Goal: Information Seeking & Learning: Learn about a topic

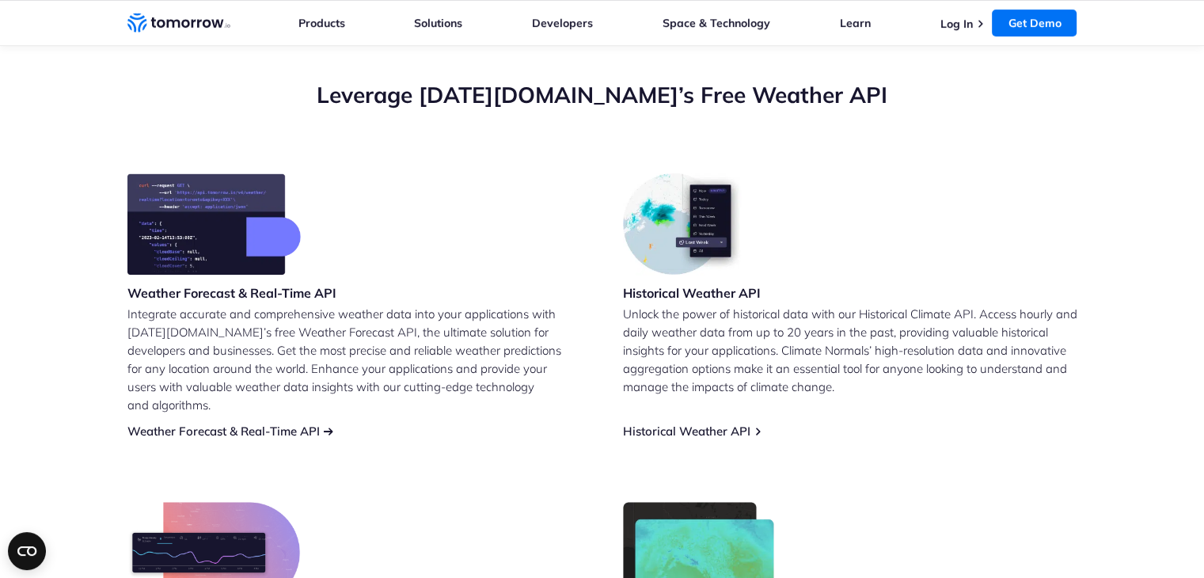
click at [311, 424] on link "Weather Forecast & Real-Time API" at bounding box center [223, 431] width 192 height 15
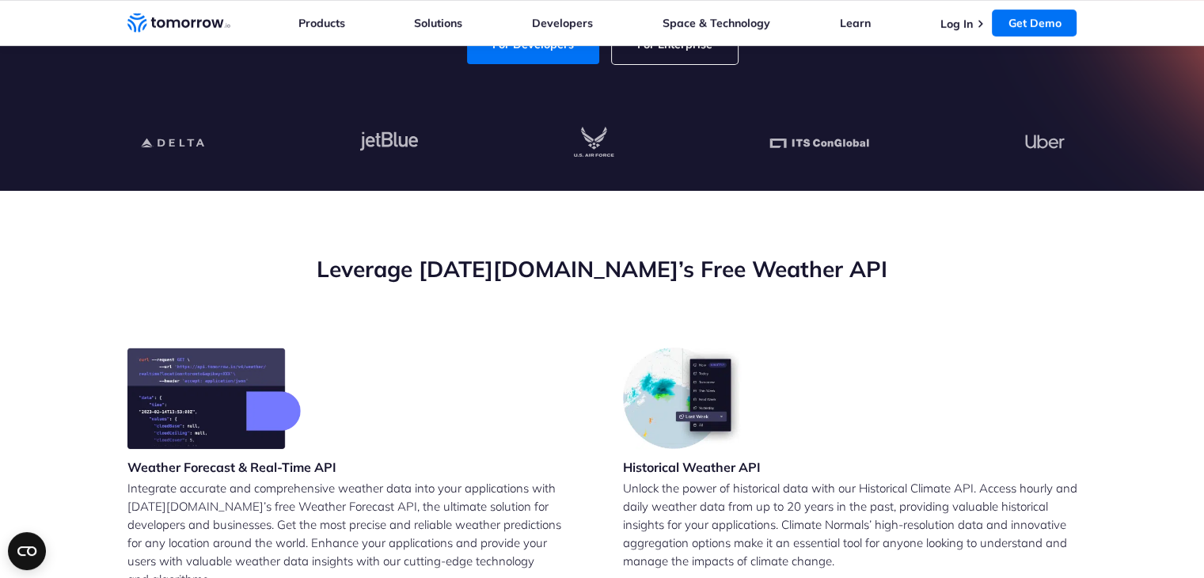
scroll to position [554, 0]
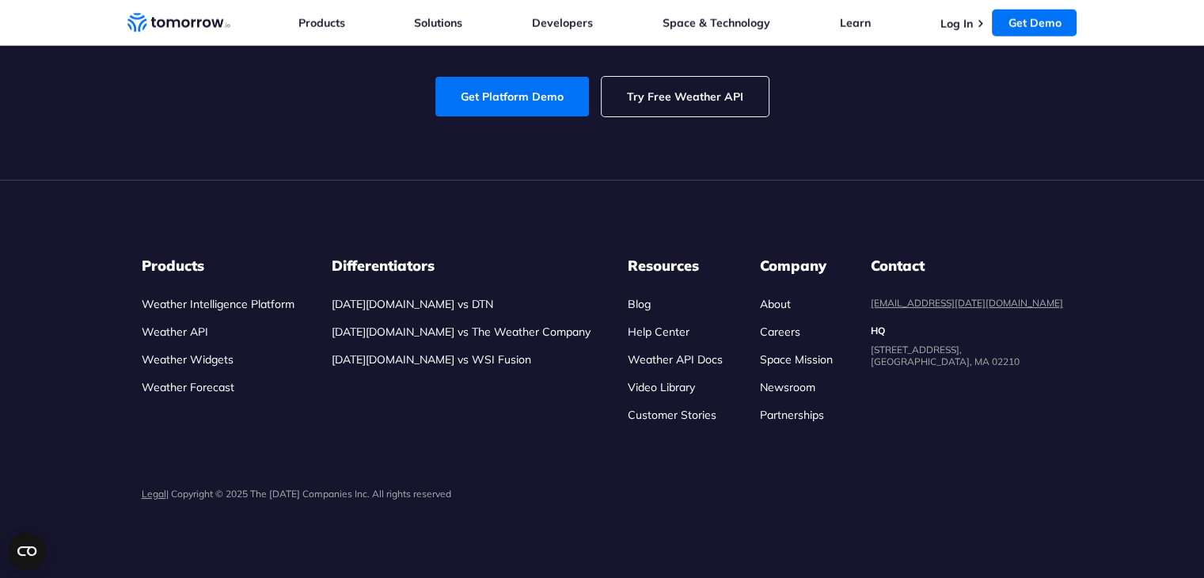
scroll to position [6017, 0]
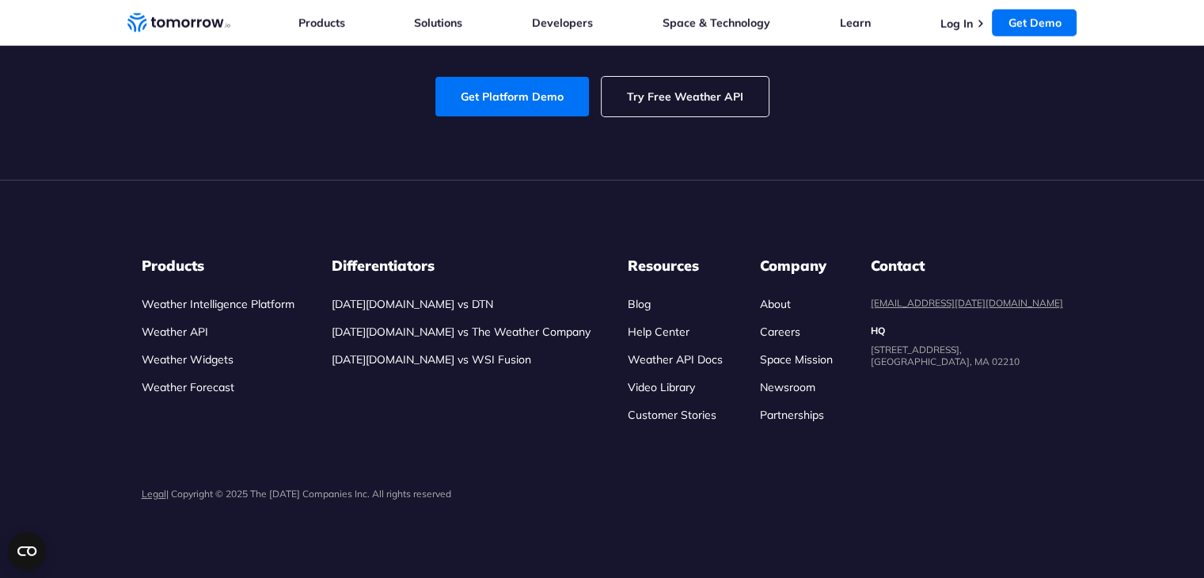
scroll to position [6096, 0]
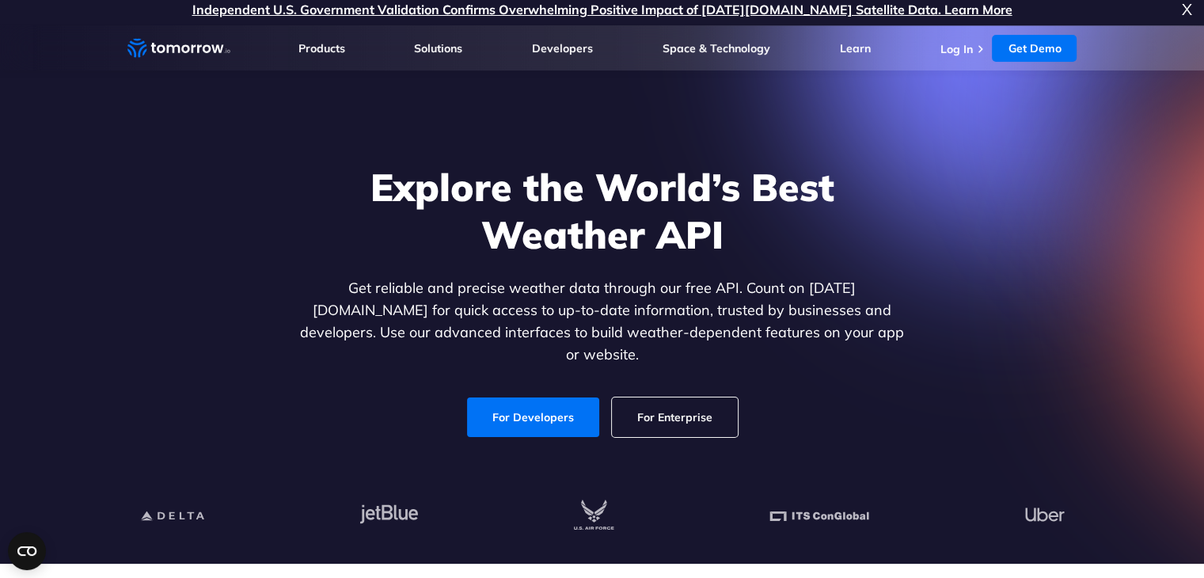
scroll to position [0, 0]
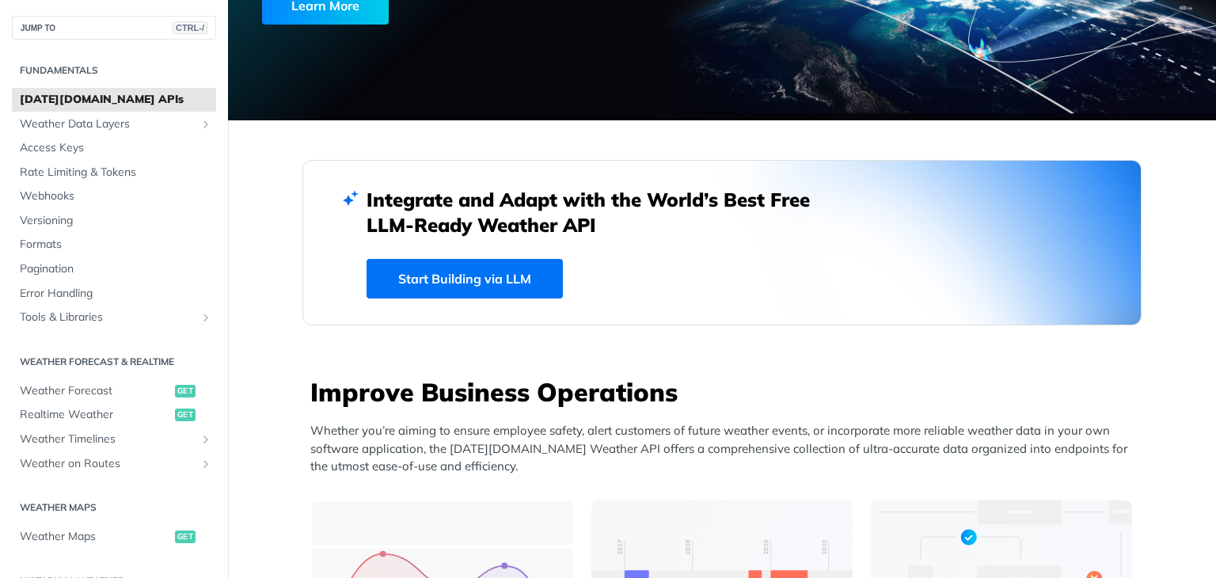
scroll to position [16, 0]
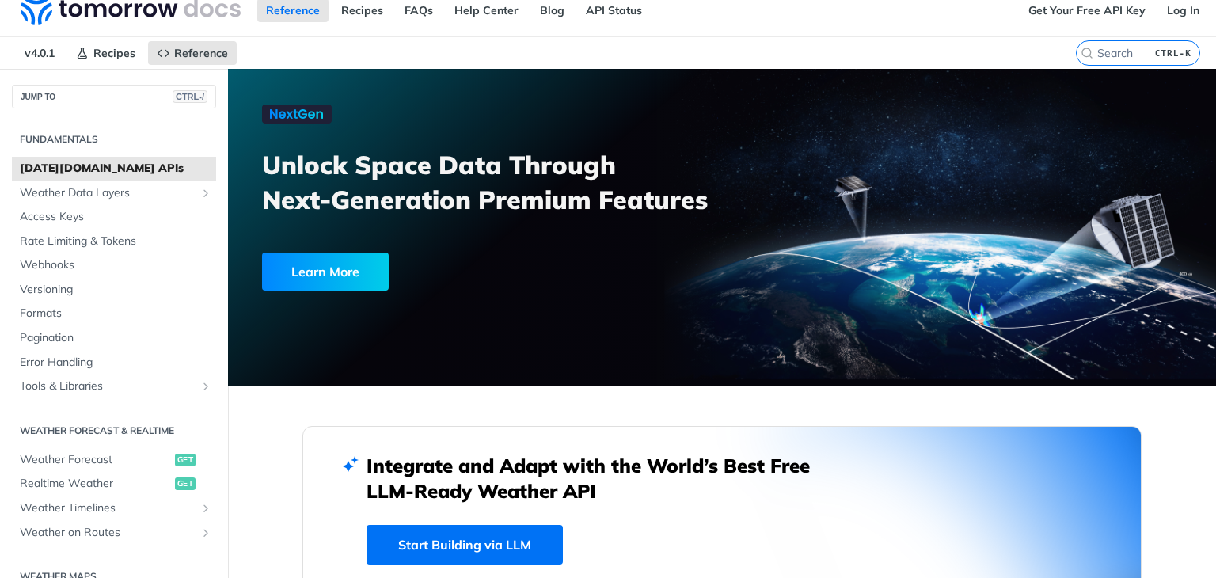
click at [45, 138] on h2 "Fundamentals" at bounding box center [114, 139] width 204 height 14
click at [44, 170] on span "[DATE][DOMAIN_NAME] APIs" at bounding box center [116, 169] width 192 height 16
click at [41, 191] on span "Weather Data Layers" at bounding box center [108, 193] width 176 height 16
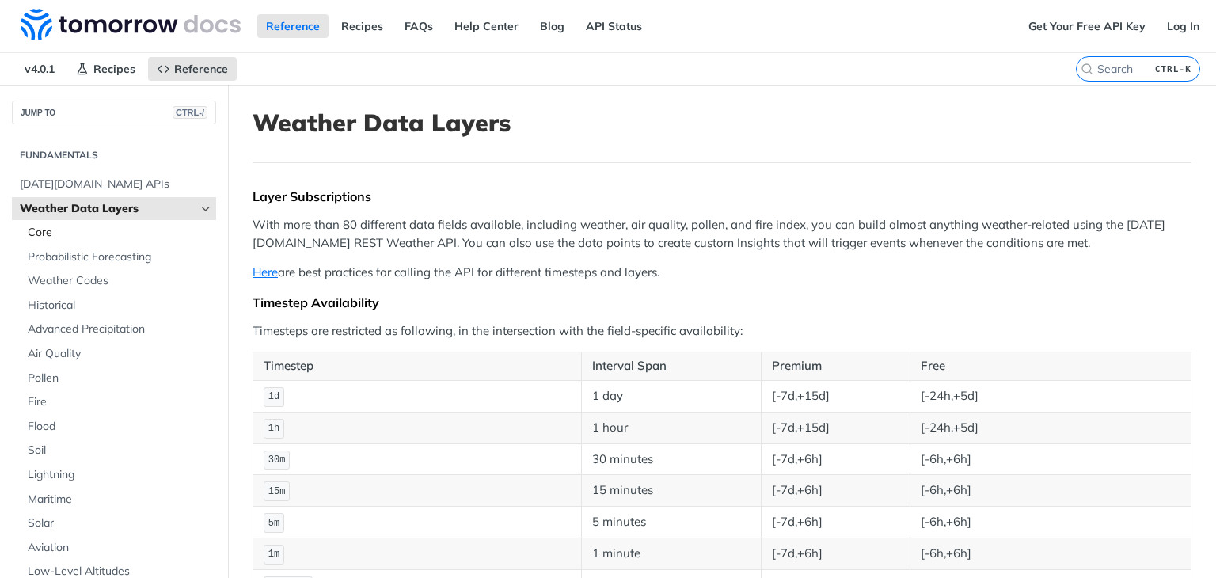
click at [32, 229] on span "Core" at bounding box center [120, 233] width 184 height 16
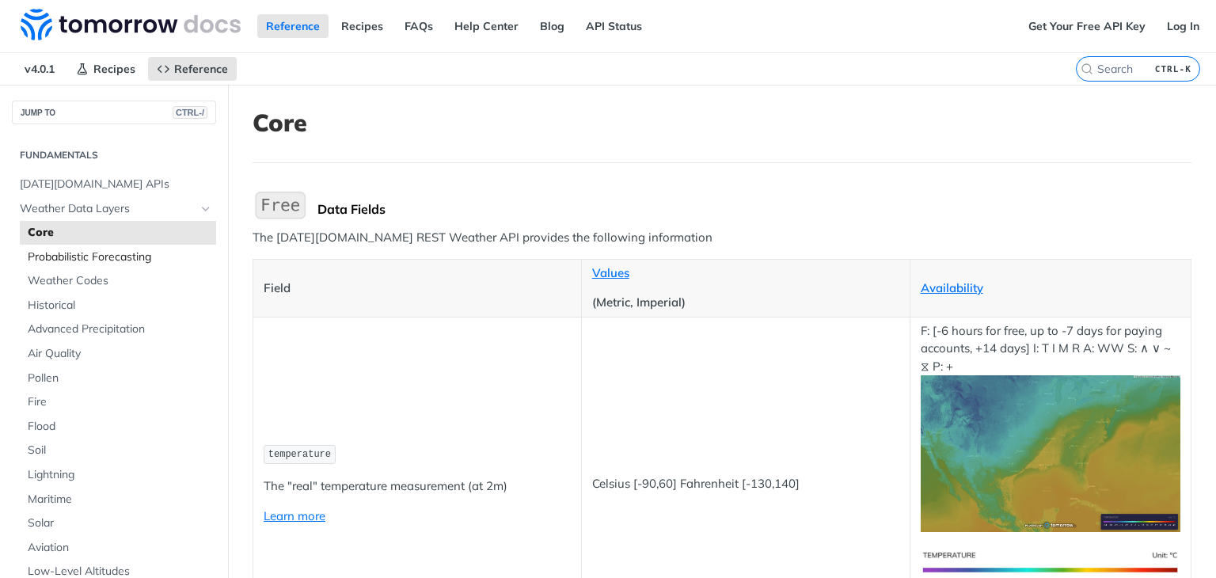
click at [67, 257] on span "Probabilistic Forecasting" at bounding box center [120, 257] width 184 height 16
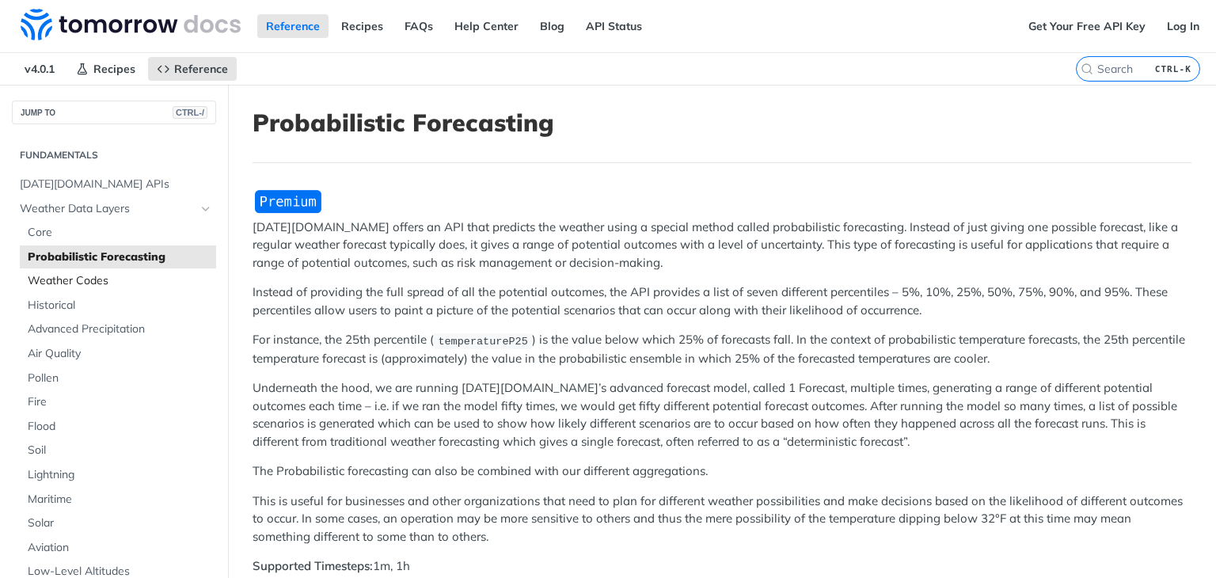
click at [86, 276] on span "Weather Codes" at bounding box center [120, 281] width 184 height 16
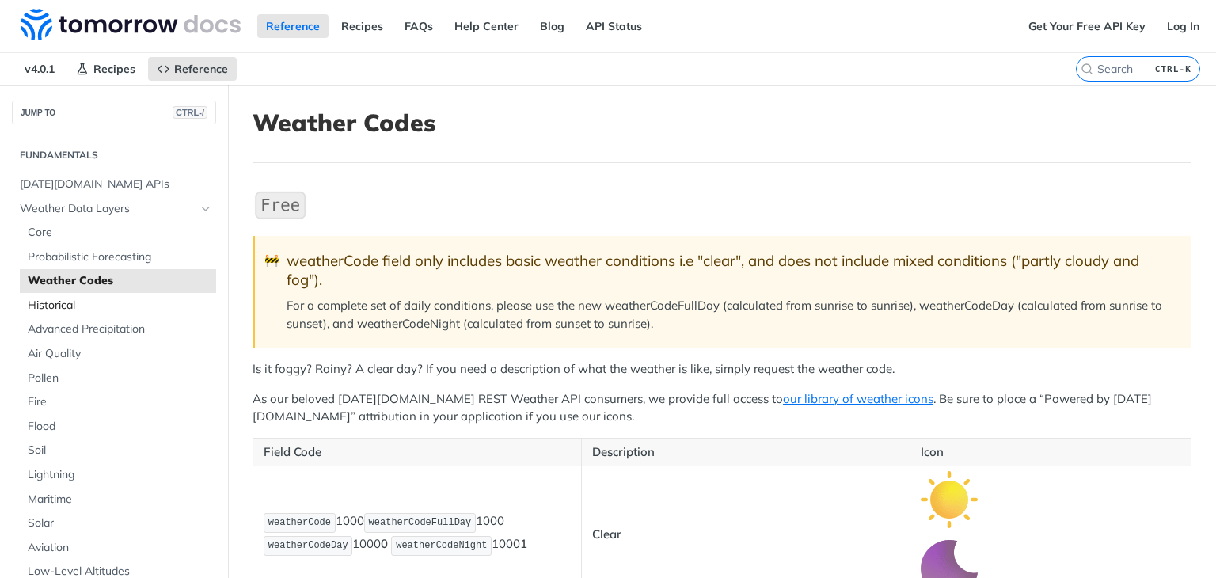
click at [44, 305] on span "Historical" at bounding box center [120, 306] width 184 height 16
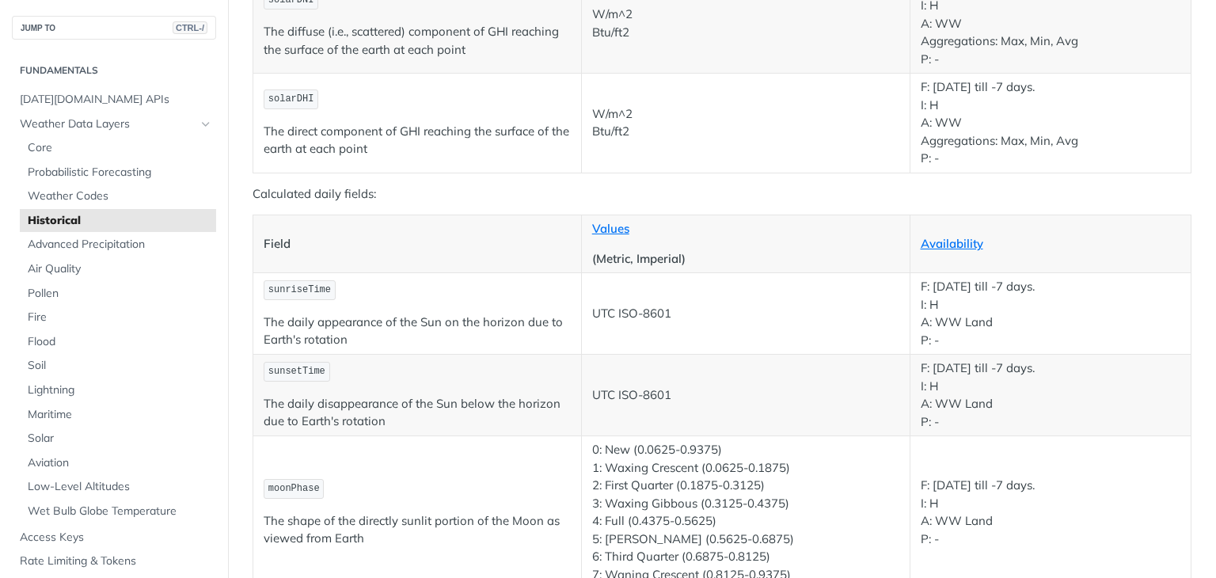
scroll to position [2692, 0]
click at [90, 249] on span "Advanced Precipitation" at bounding box center [120, 245] width 184 height 16
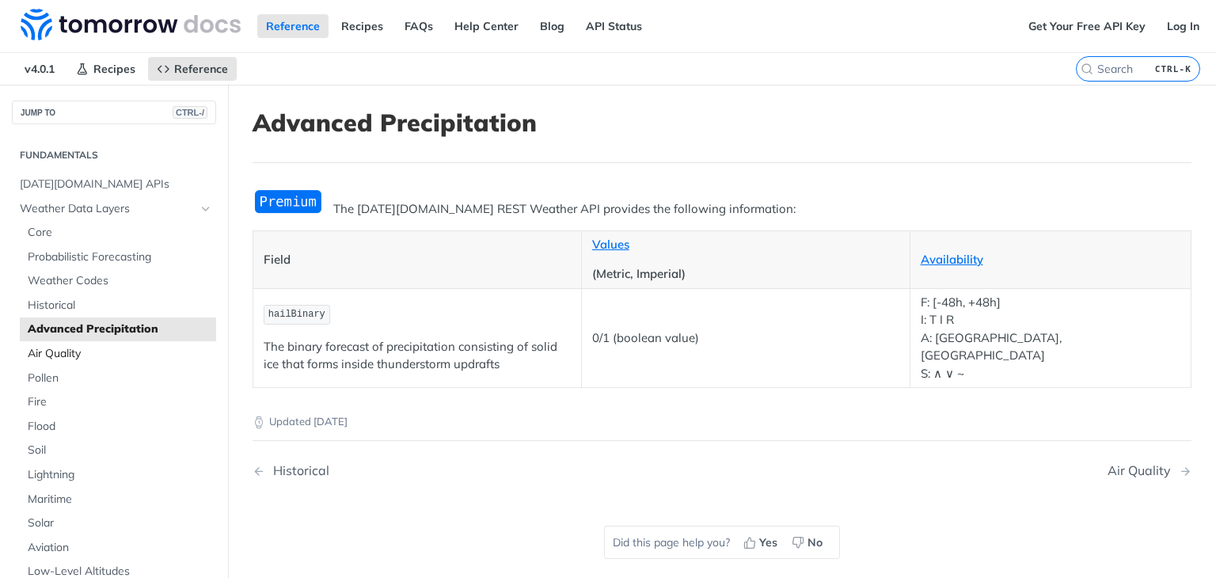
click at [57, 353] on span "Air Quality" at bounding box center [120, 354] width 184 height 16
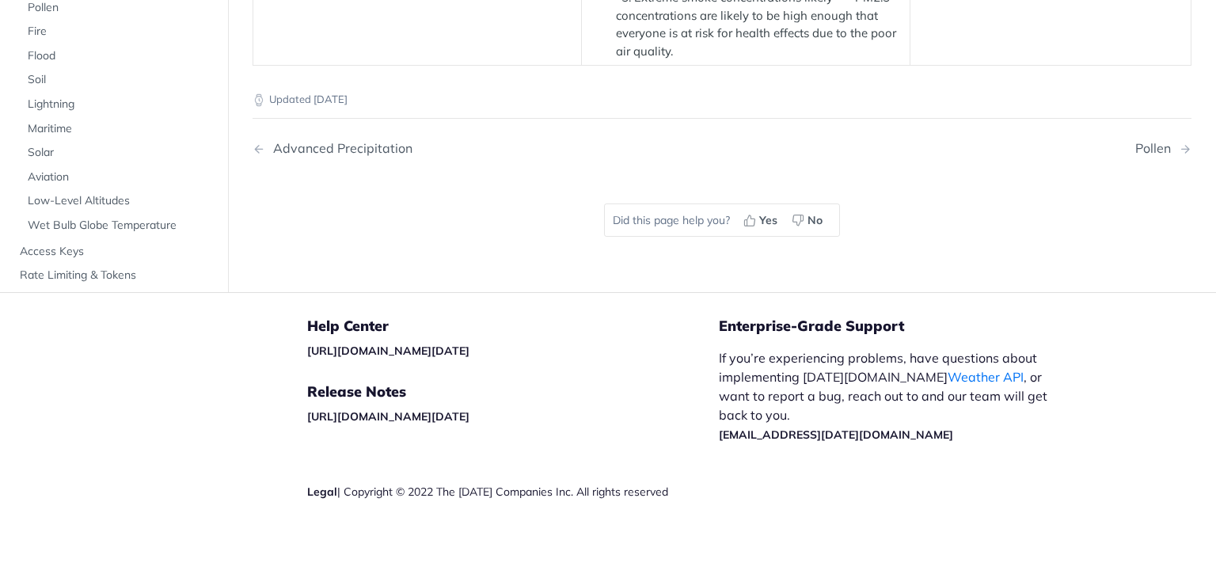
scroll to position [3307, 0]
click at [36, 16] on span "Pollen" at bounding box center [120, 8] width 184 height 16
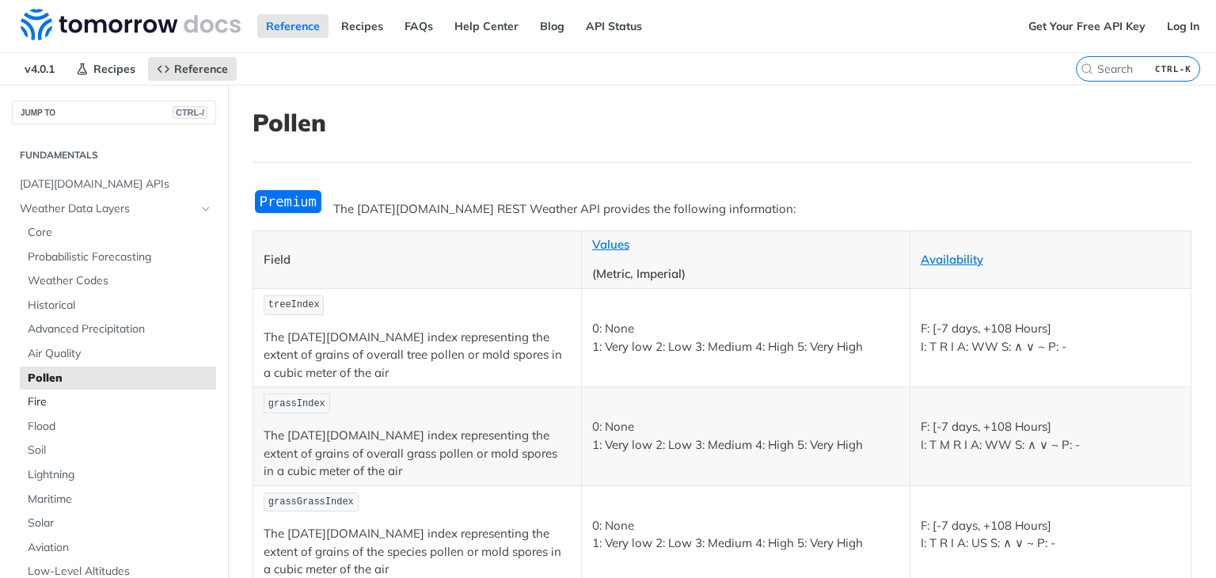
click at [38, 402] on span "Fire" at bounding box center [120, 402] width 184 height 16
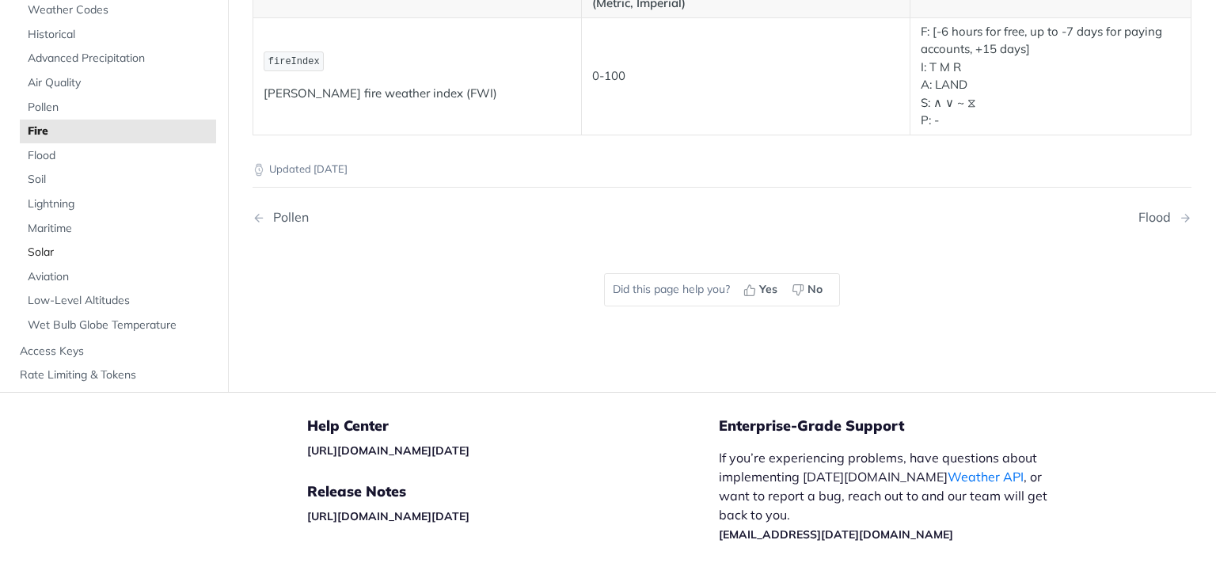
scroll to position [79, 0]
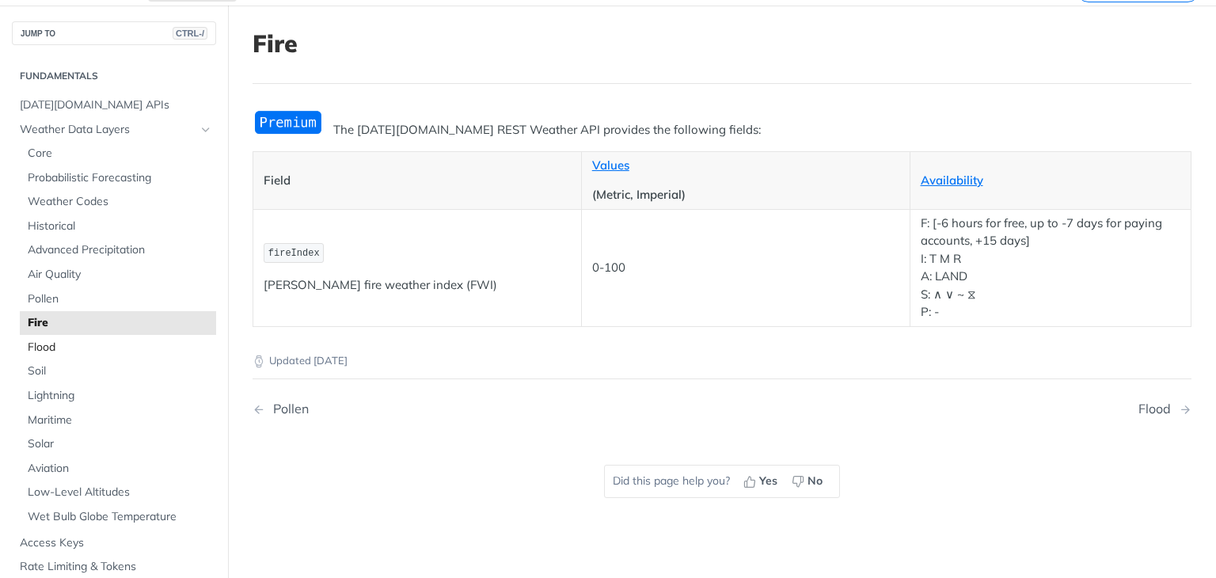
click at [38, 347] on span "Flood" at bounding box center [120, 348] width 184 height 16
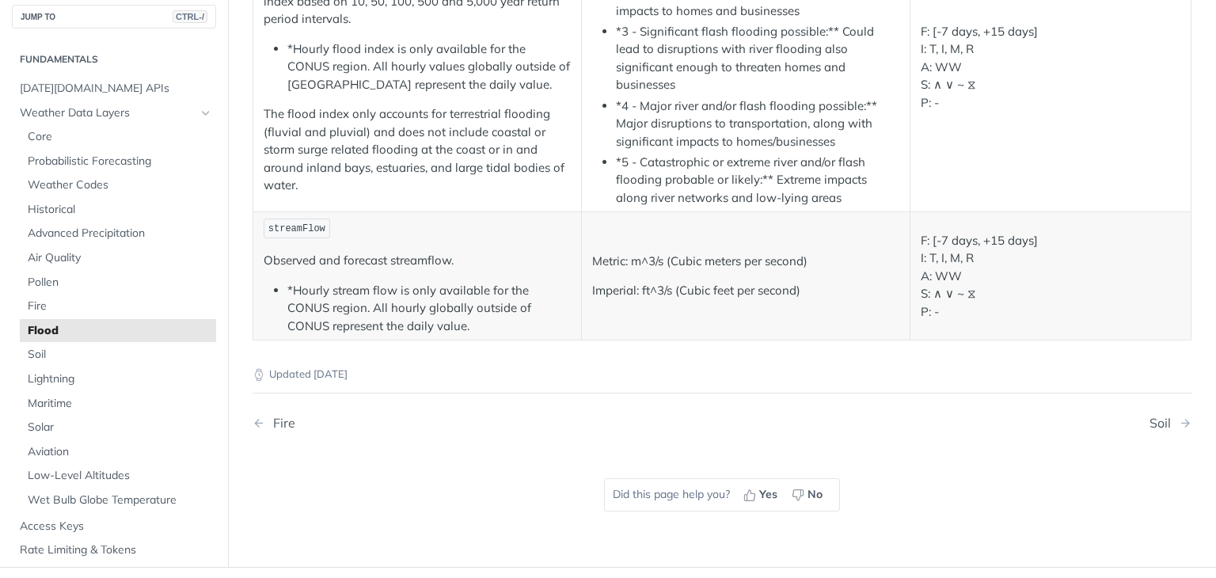
scroll to position [396, 0]
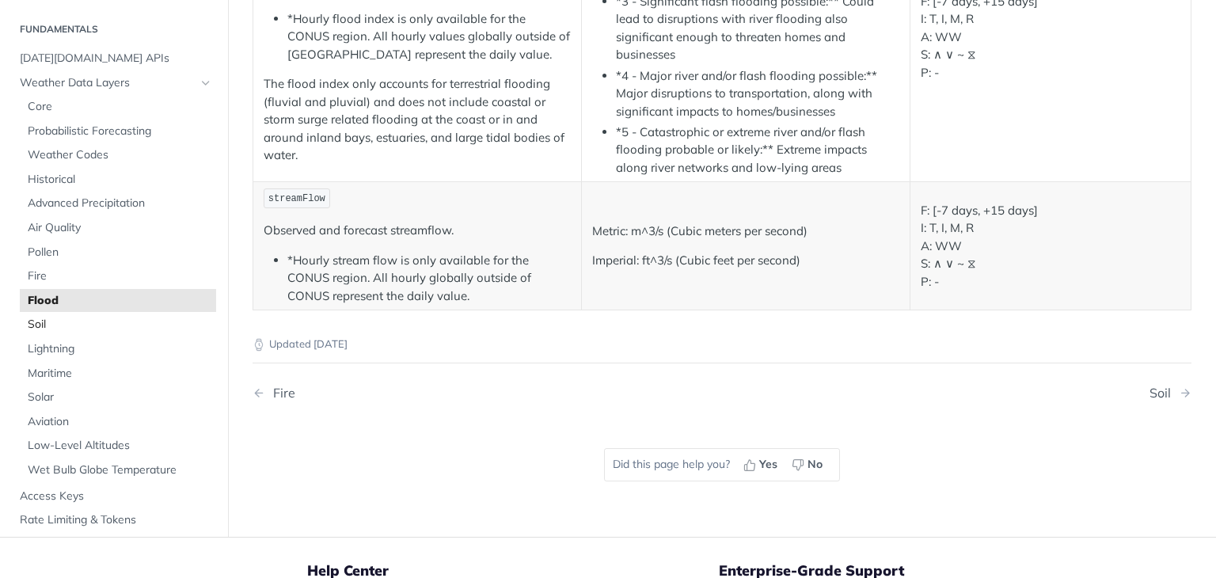
click at [28, 321] on span "Soil" at bounding box center [120, 325] width 184 height 16
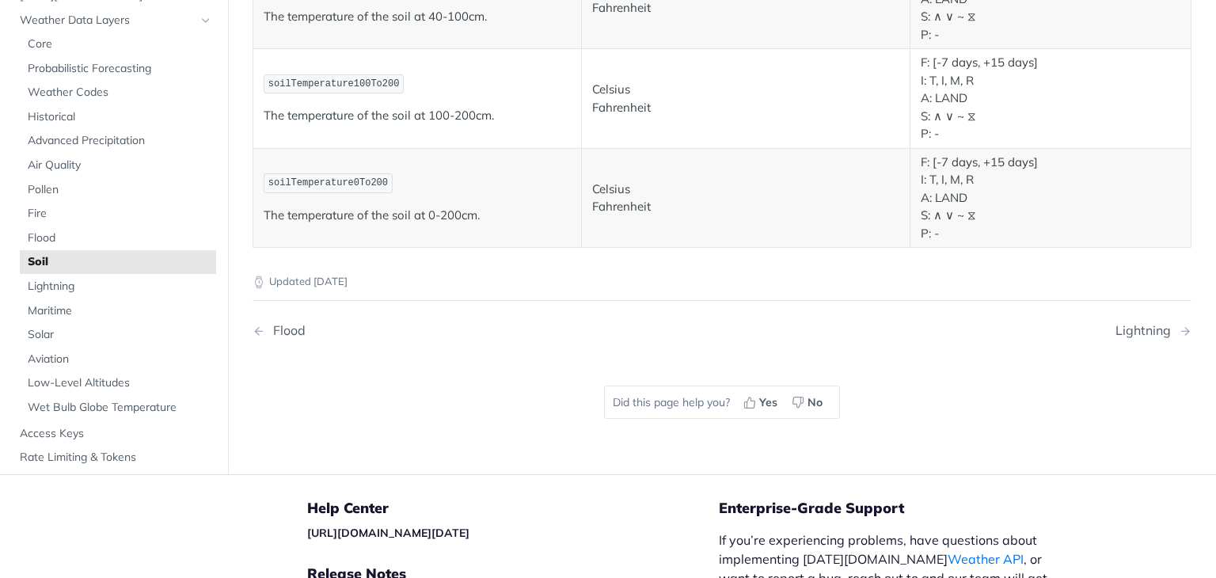
scroll to position [1242, 0]
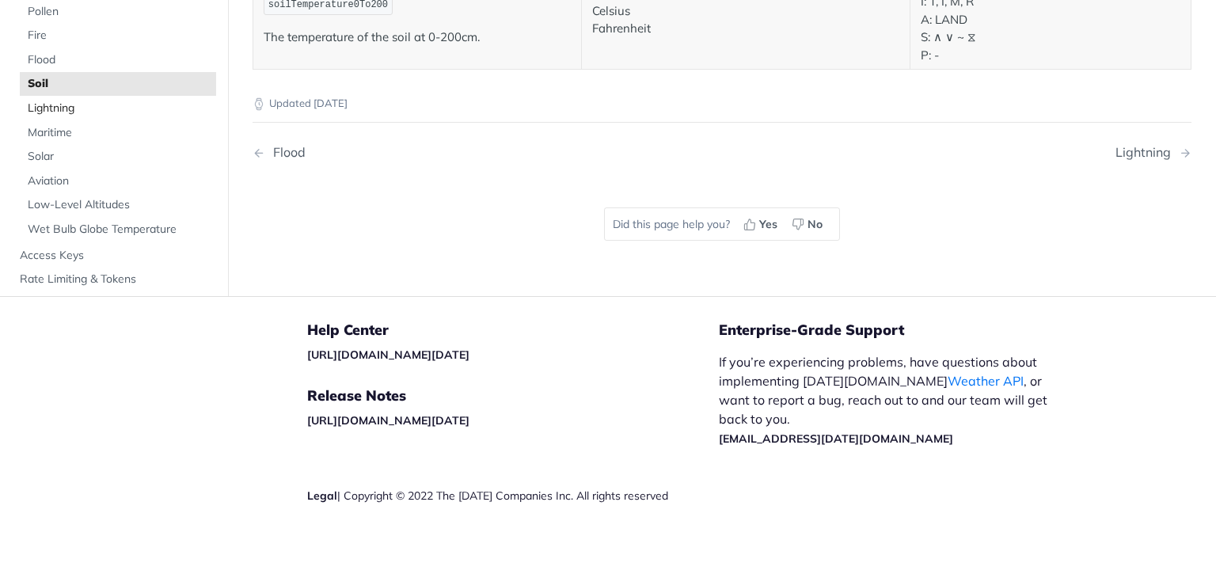
click at [49, 105] on span "Lightning" at bounding box center [120, 109] width 184 height 16
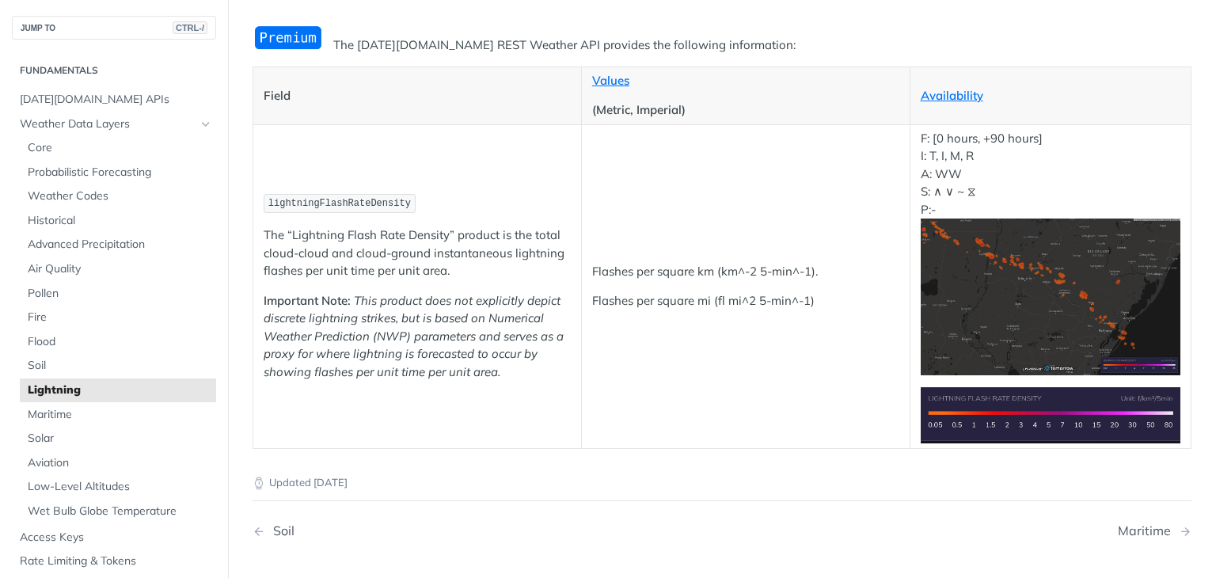
scroll to position [146, 0]
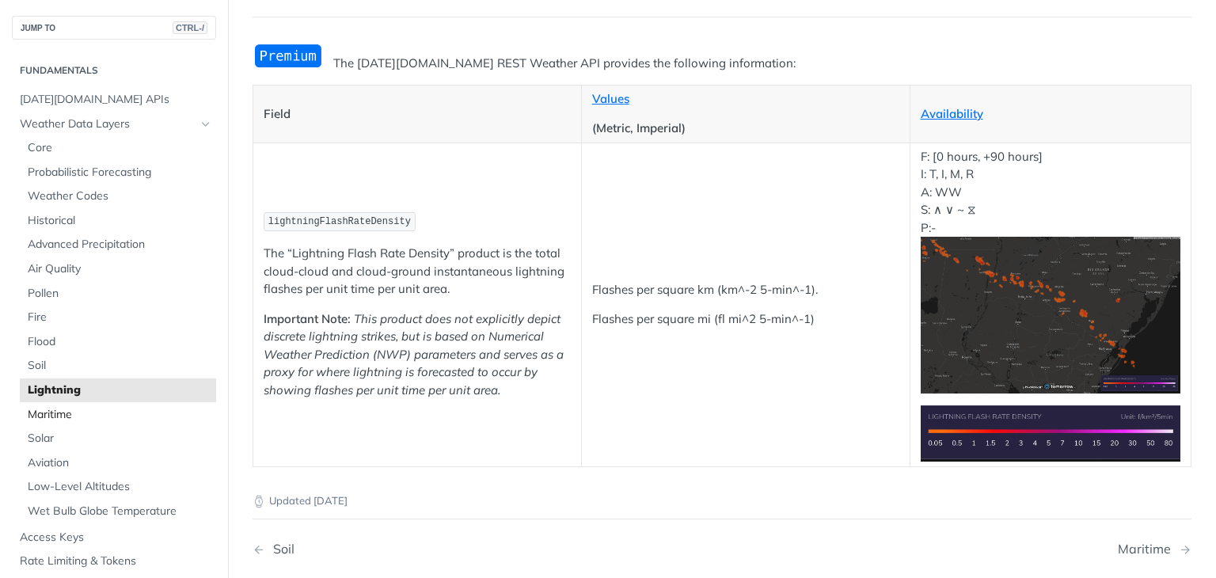
click at [63, 417] on span "Maritime" at bounding box center [120, 415] width 184 height 16
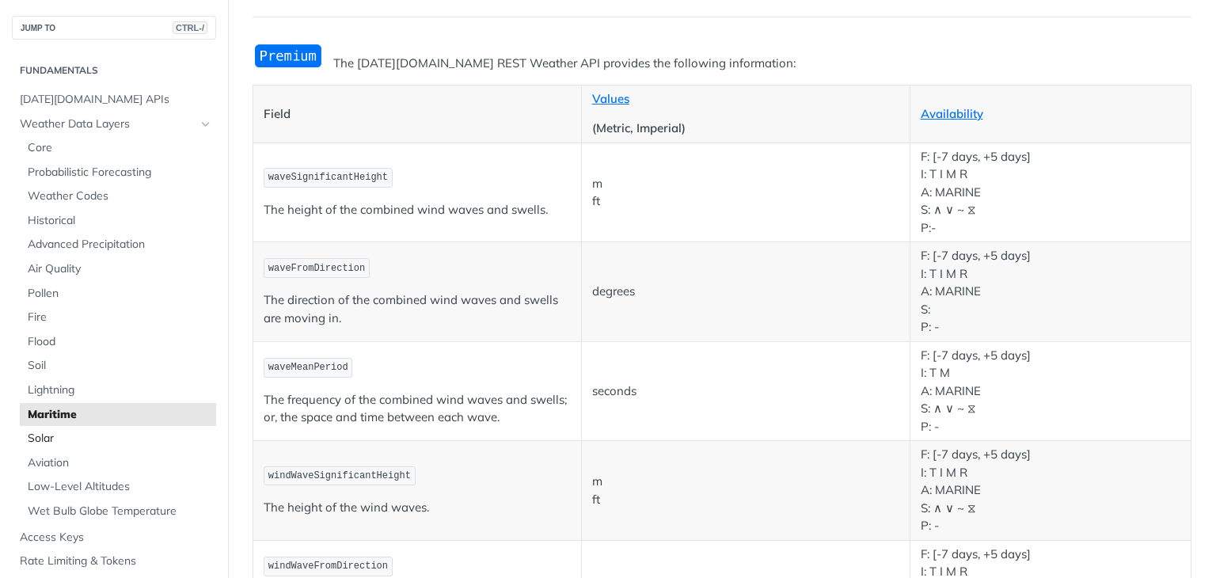
click at [35, 444] on span "Solar" at bounding box center [120, 439] width 184 height 16
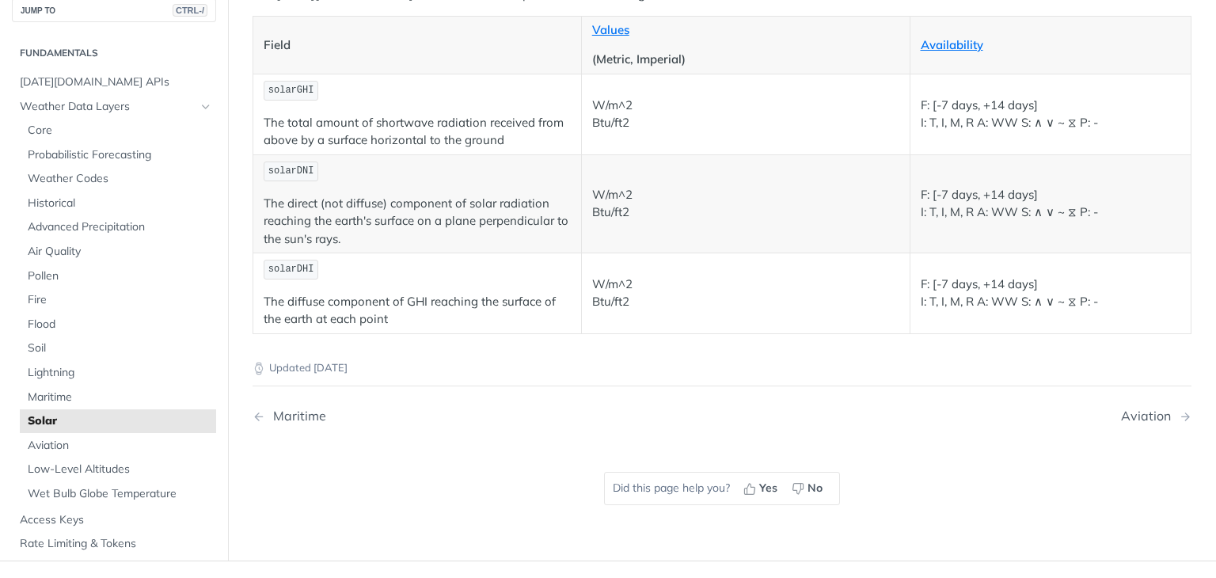
scroll to position [304, 0]
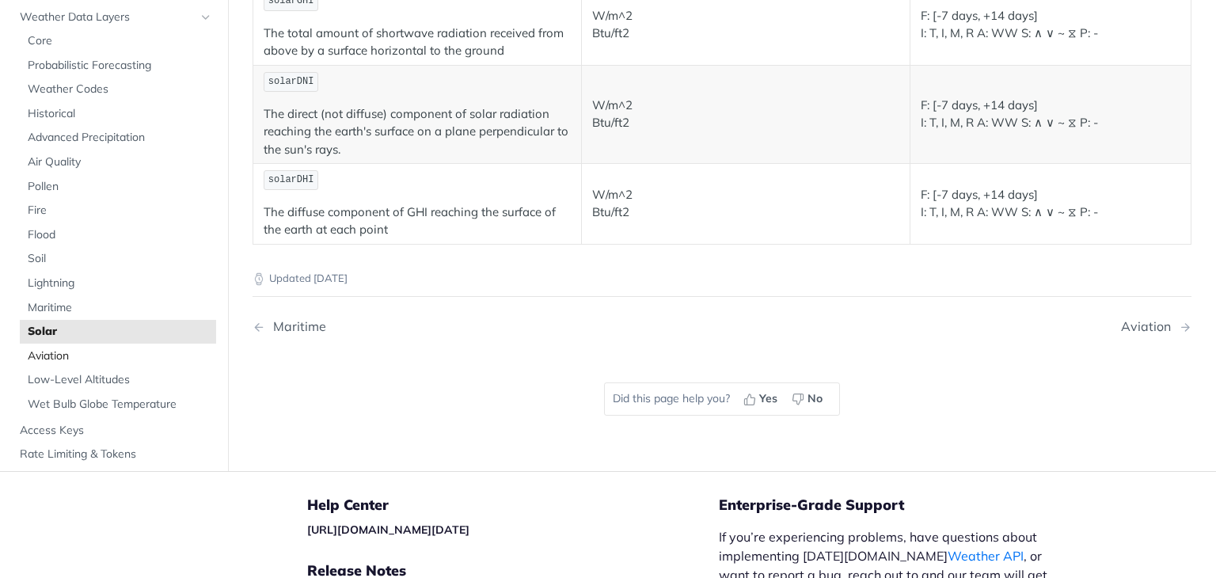
click at [44, 353] on span "Aviation" at bounding box center [120, 356] width 184 height 16
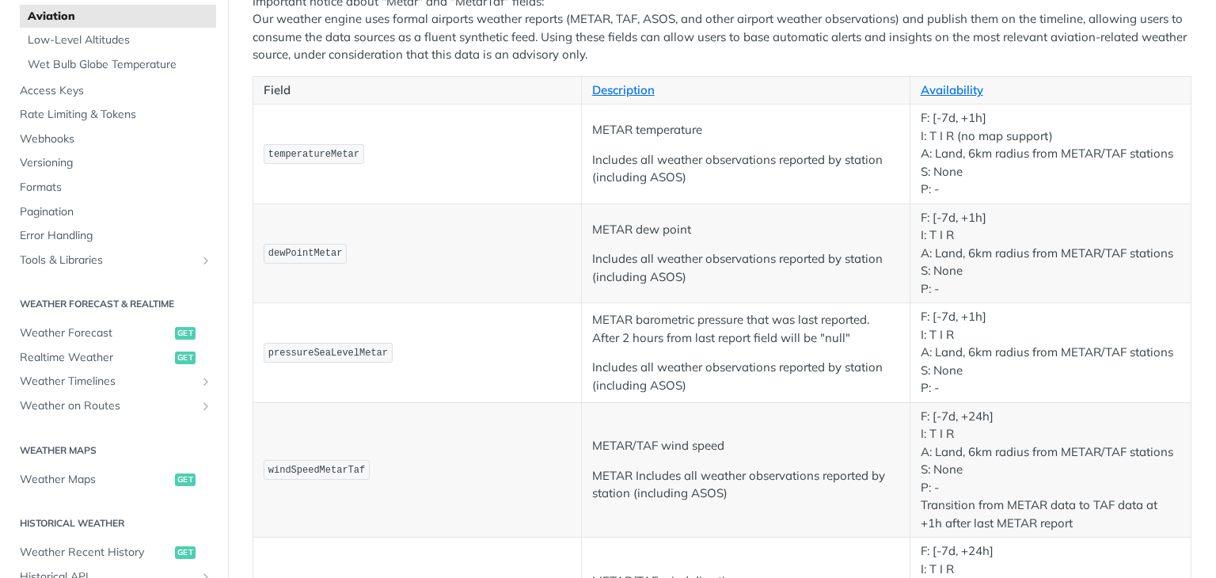
scroll to position [475, 0]
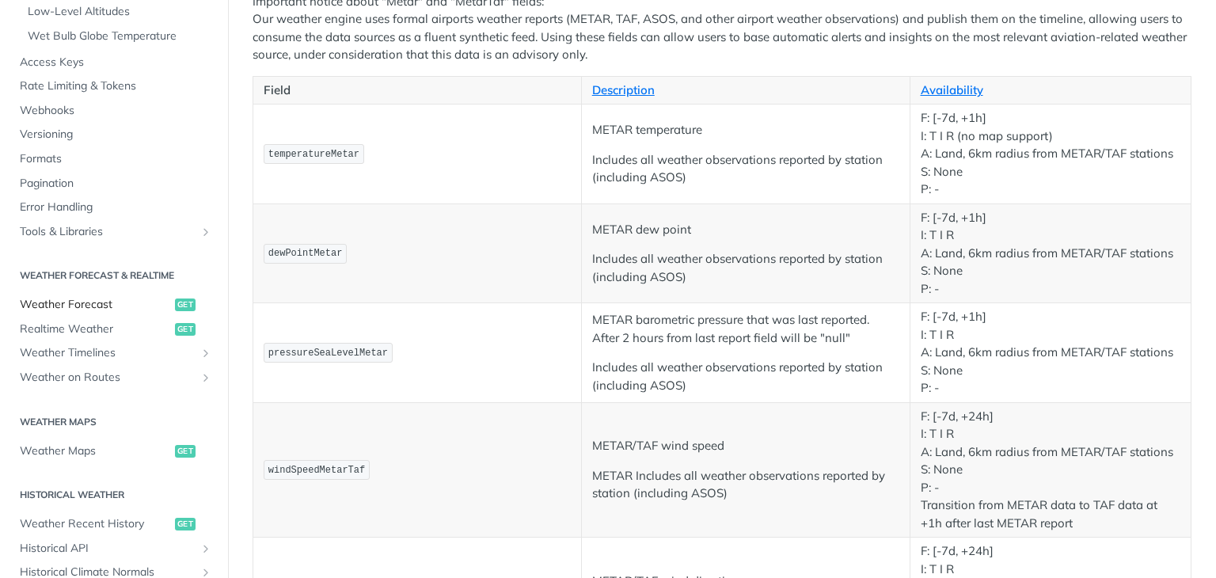
click at [58, 309] on span "Weather Forecast" at bounding box center [95, 305] width 151 height 16
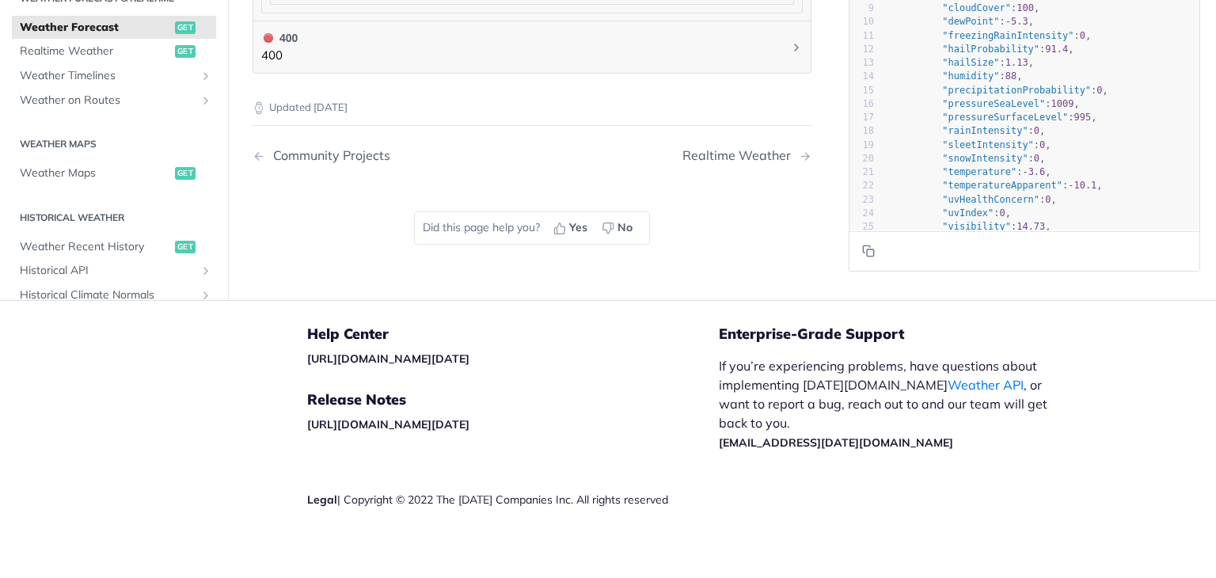
scroll to position [1747, 0]
click at [82, 42] on span "Realtime Weather" at bounding box center [95, 50] width 151 height 16
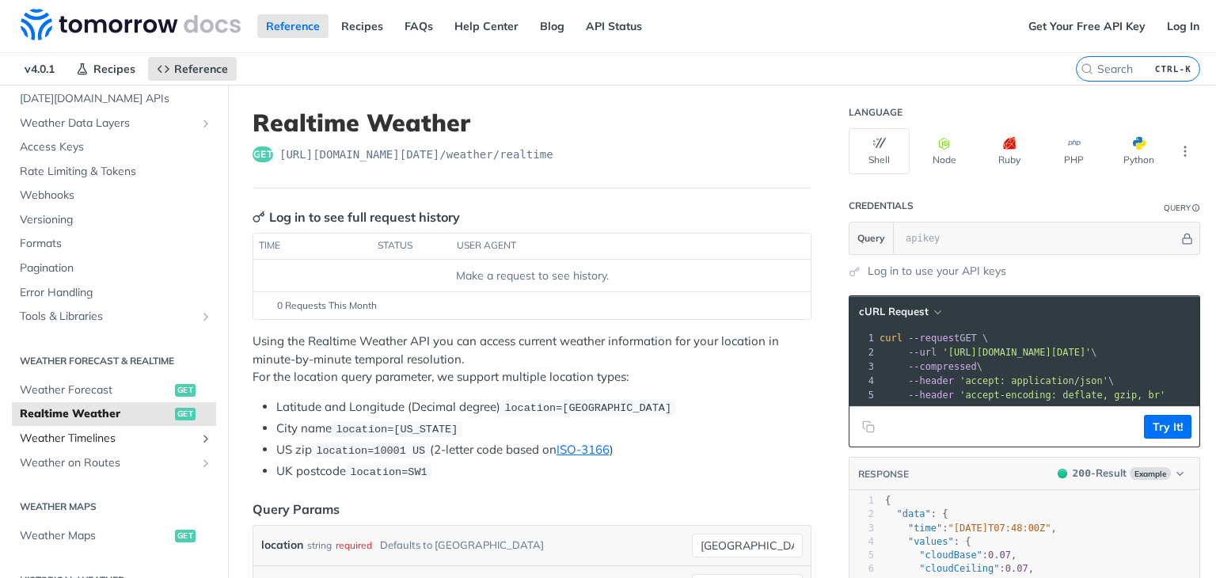
click at [83, 437] on span "Weather Timelines" at bounding box center [108, 439] width 176 height 16
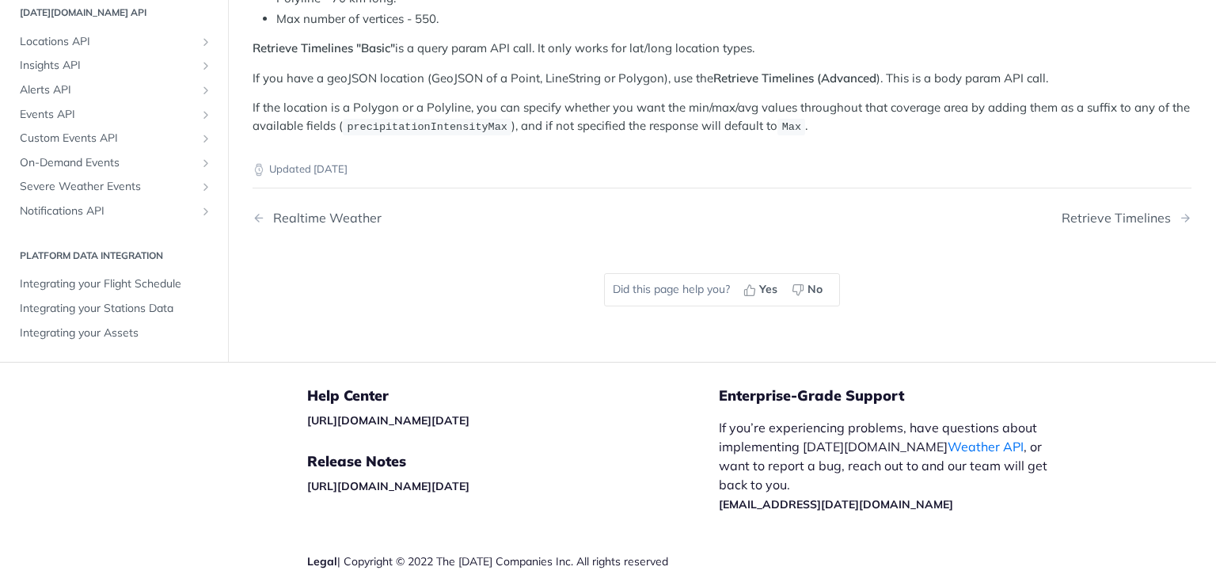
scroll to position [396, 0]
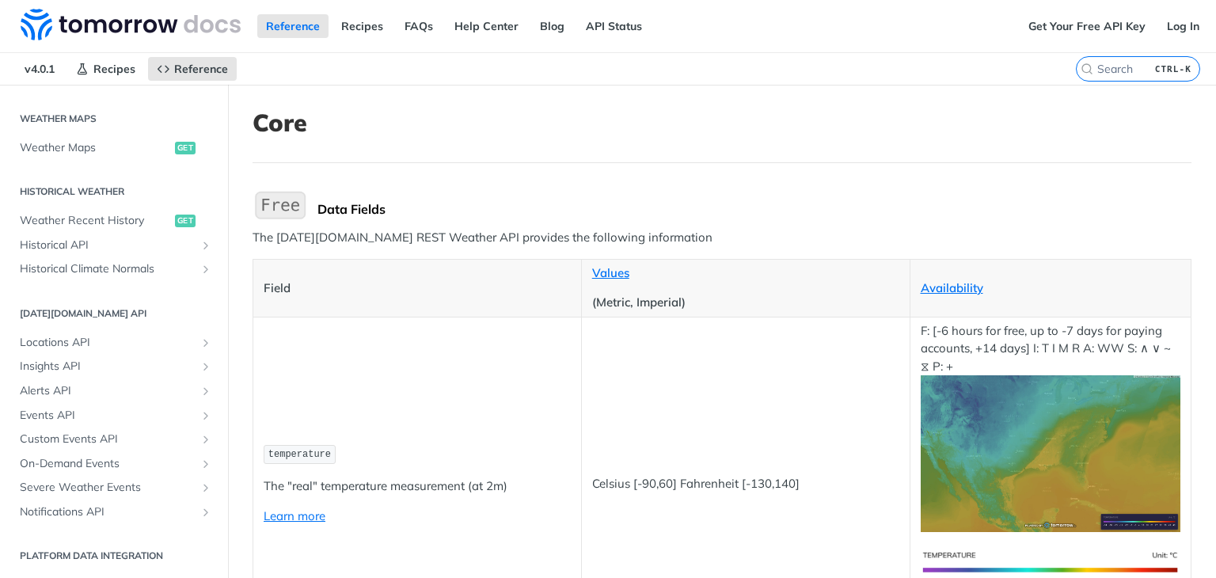
click at [291, 207] on img "Expand image" at bounding box center [280, 204] width 55 height 33
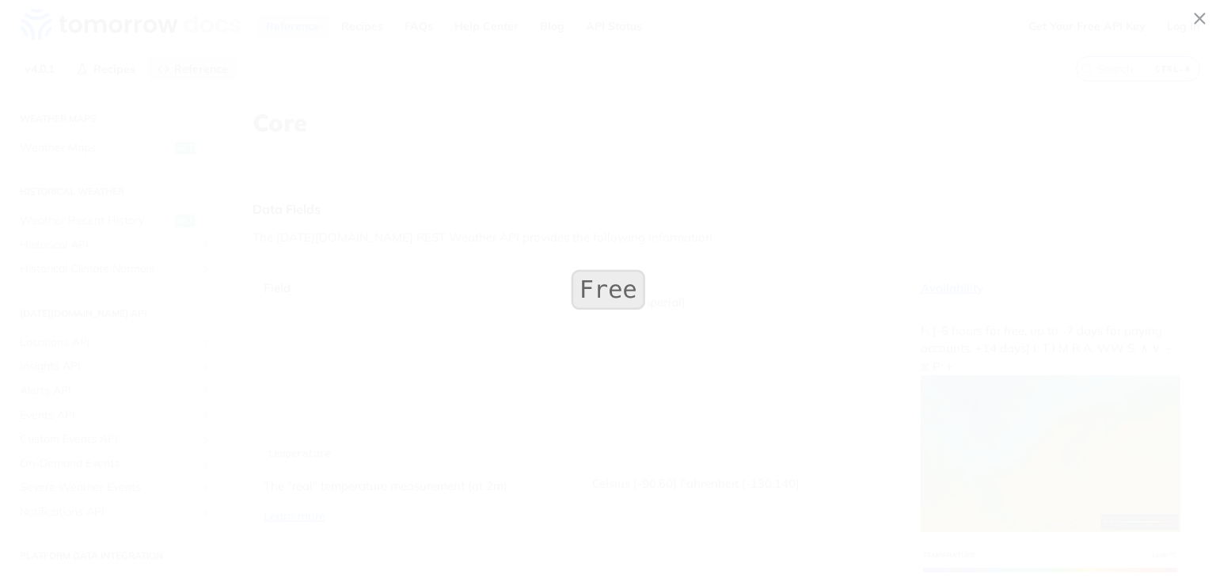
click at [620, 289] on img "Collapse image" at bounding box center [608, 289] width 81 height 48
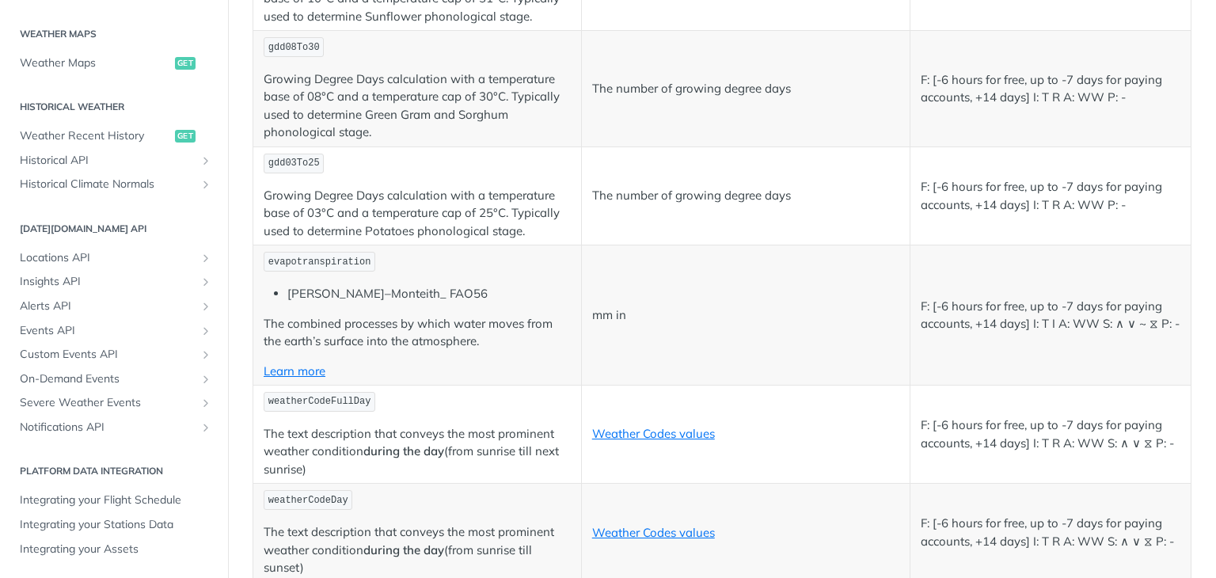
scroll to position [7522, 0]
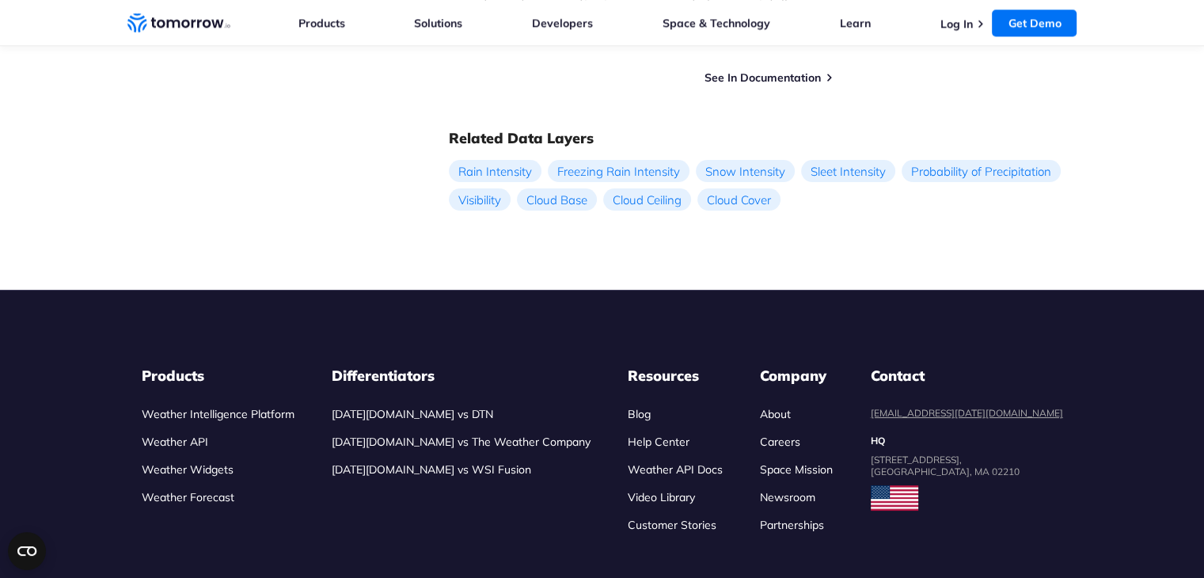
scroll to position [1740, 0]
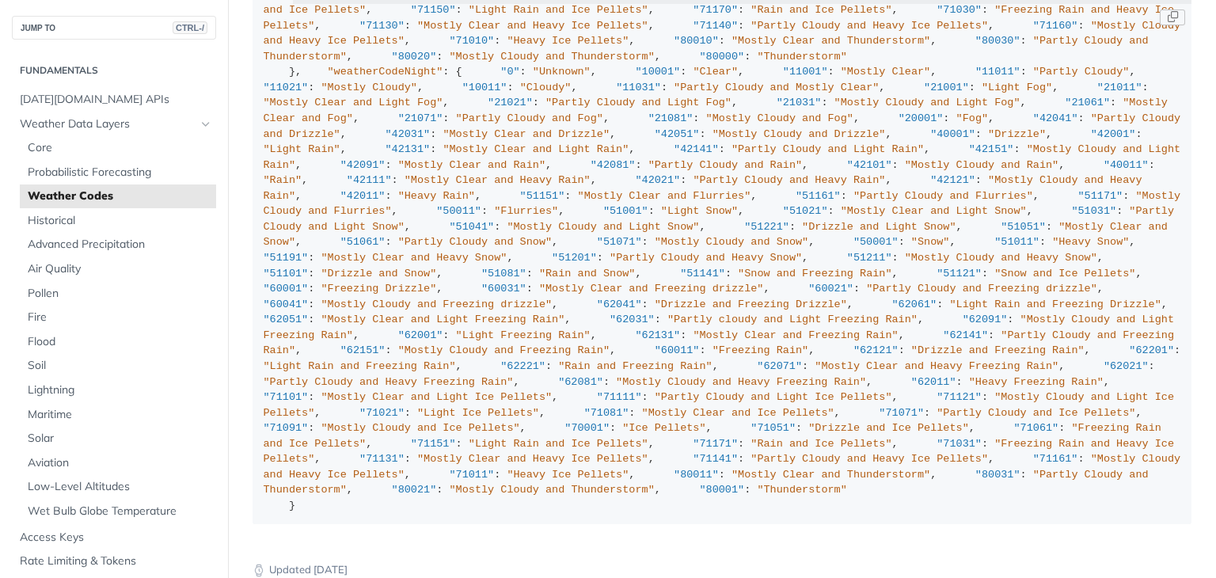
scroll to position [950, 0]
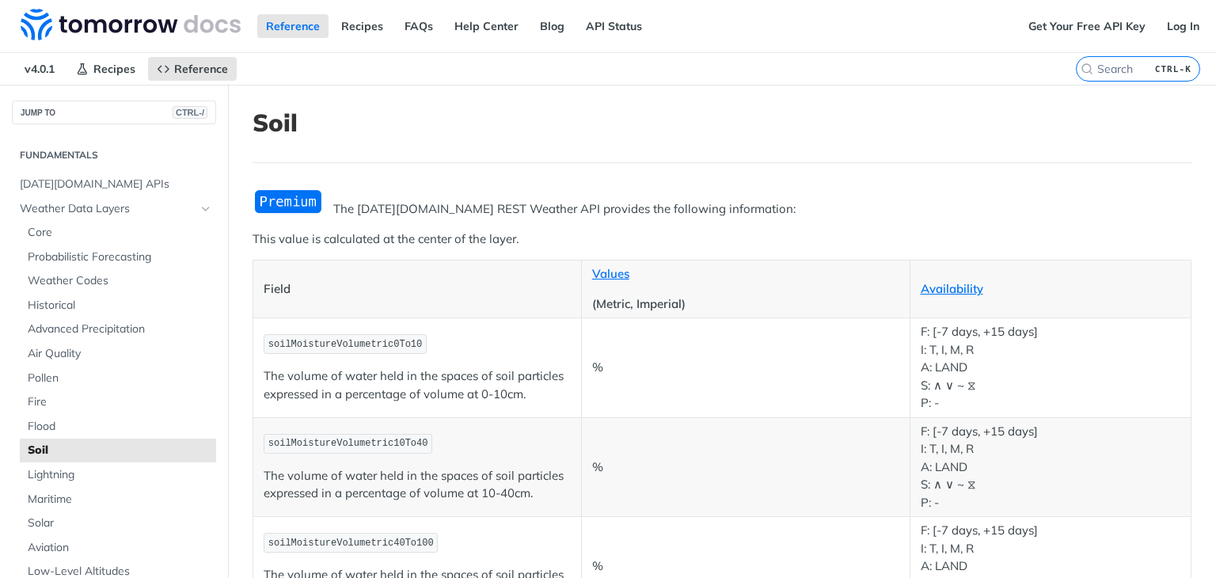
click at [272, 201] on img "Expand image" at bounding box center [288, 201] width 71 height 26
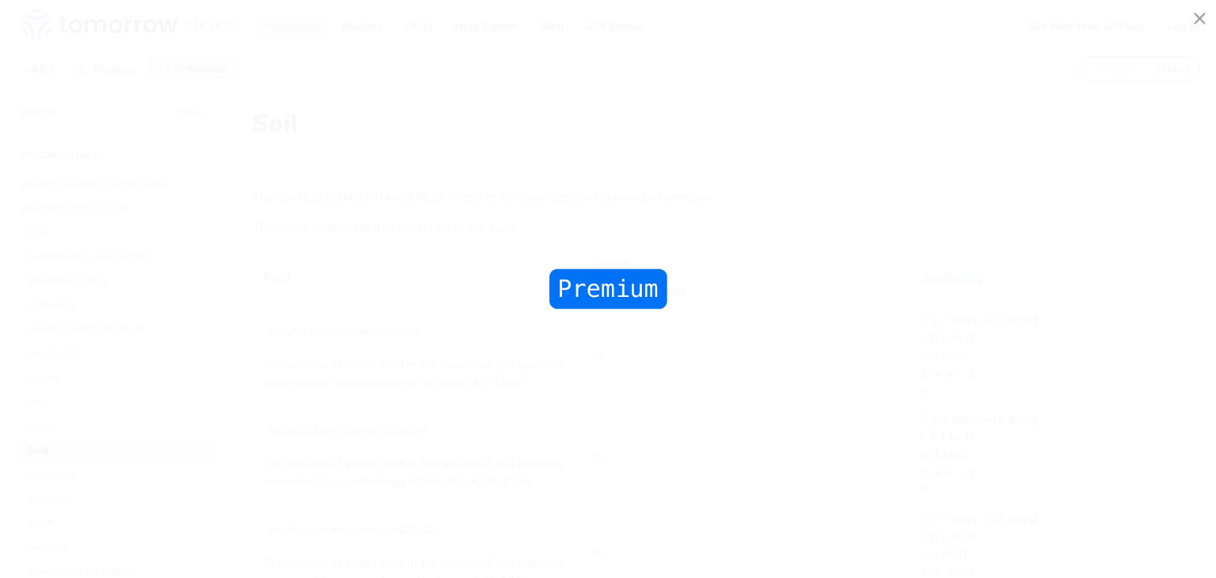
click at [589, 293] on img "Collapse image" at bounding box center [609, 289] width 126 height 47
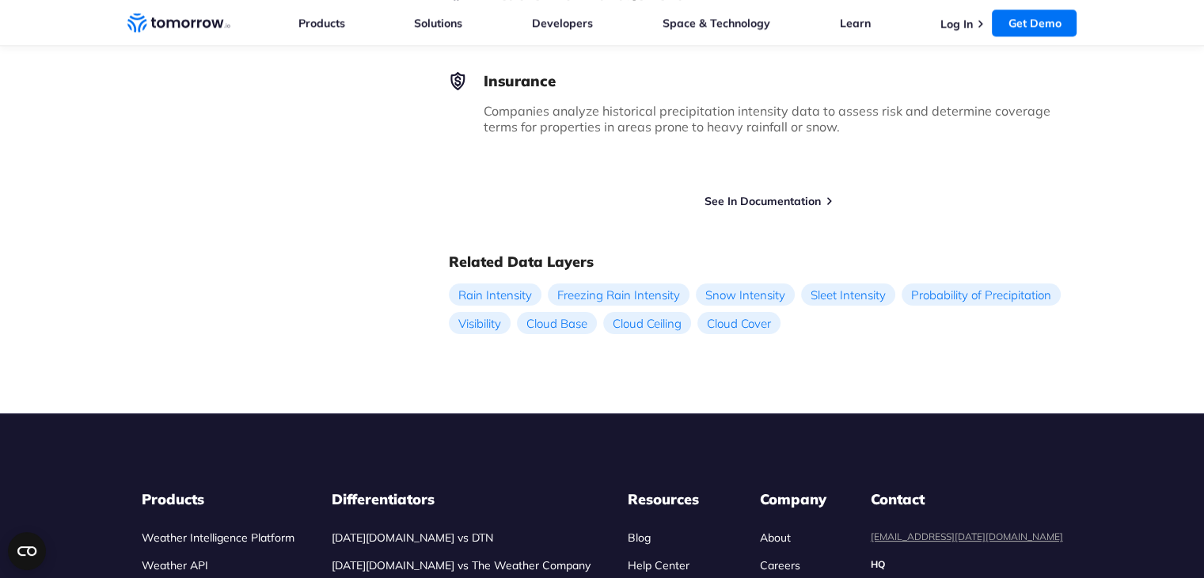
scroll to position [1740, 0]
